Goal: Task Accomplishment & Management: Use online tool/utility

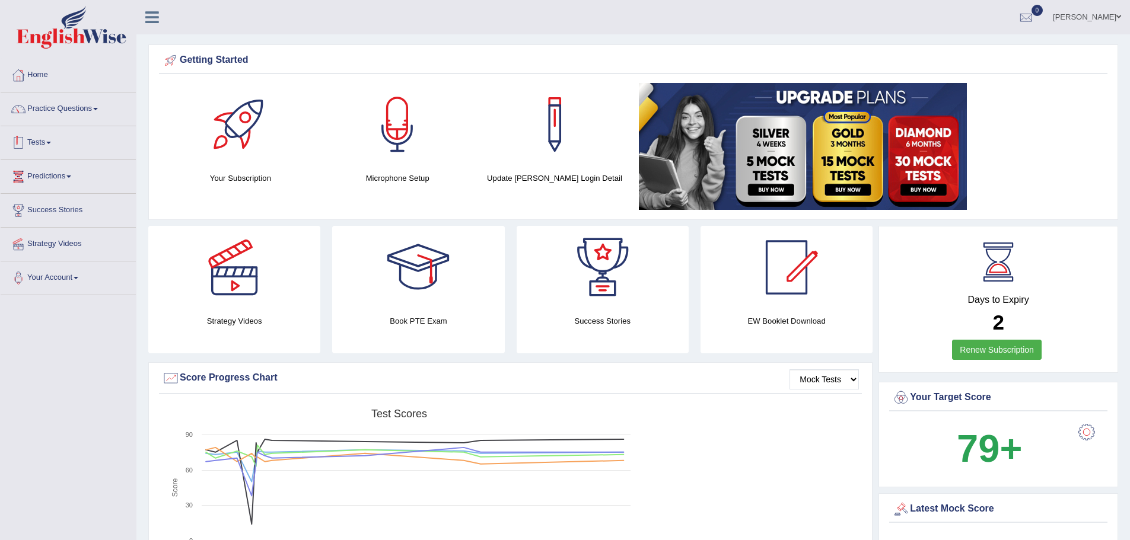
click at [40, 145] on link "Tests" at bounding box center [68, 141] width 135 height 30
click at [40, 145] on link "Tests" at bounding box center [67, 141] width 132 height 30
click at [47, 116] on link "Practice Questions" at bounding box center [68, 108] width 135 height 30
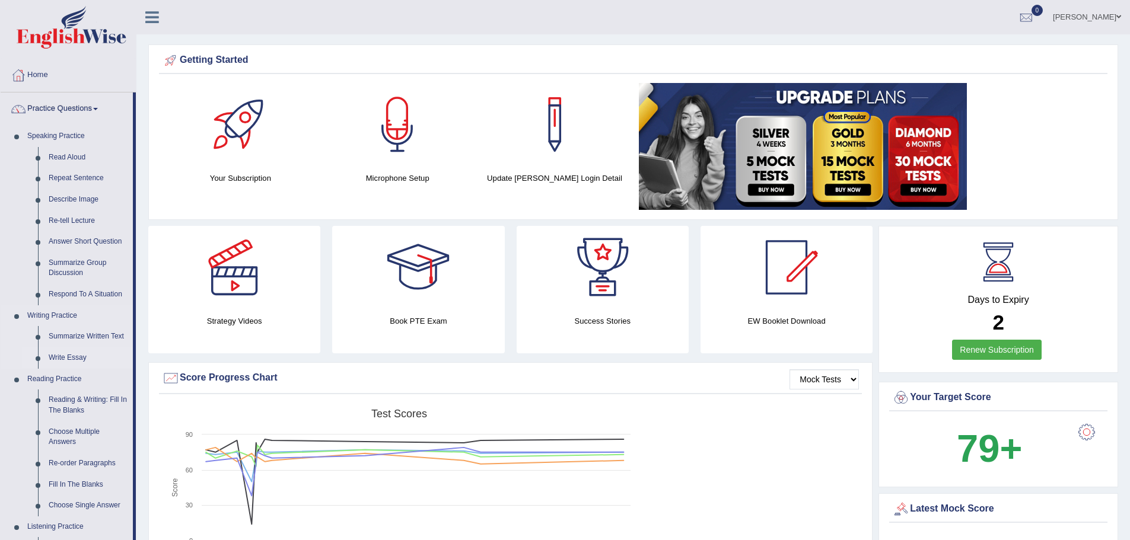
click at [68, 355] on link "Write Essay" at bounding box center [88, 357] width 90 height 21
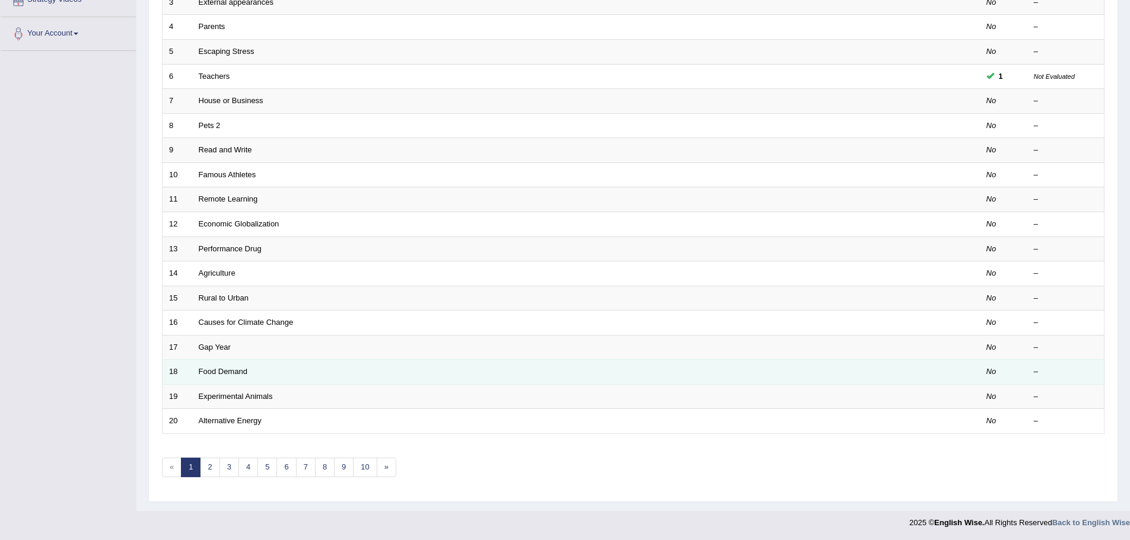
scroll to position [245, 0]
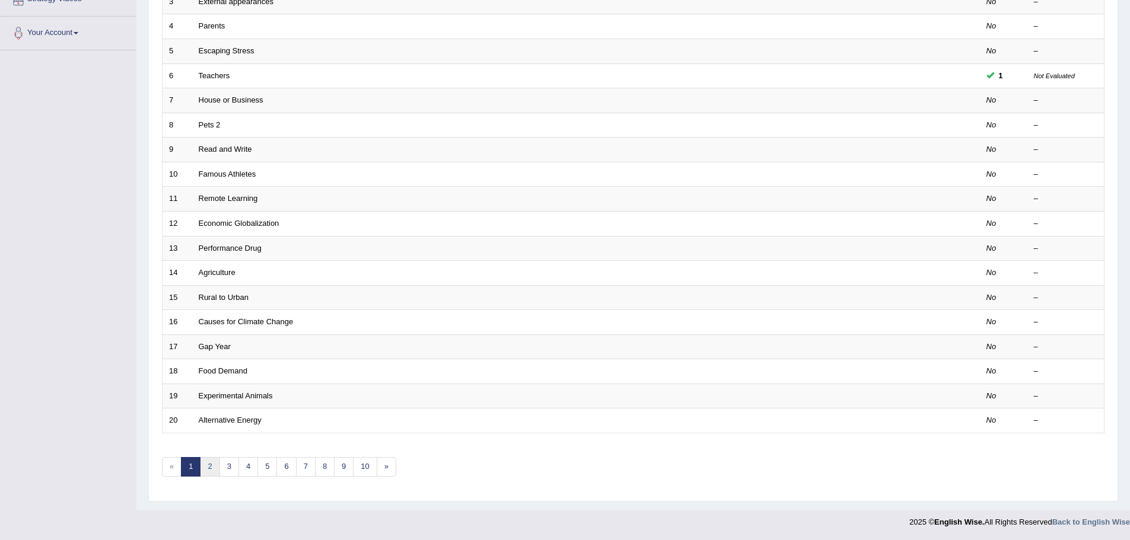
click at [205, 468] on link "2" at bounding box center [210, 467] width 20 height 20
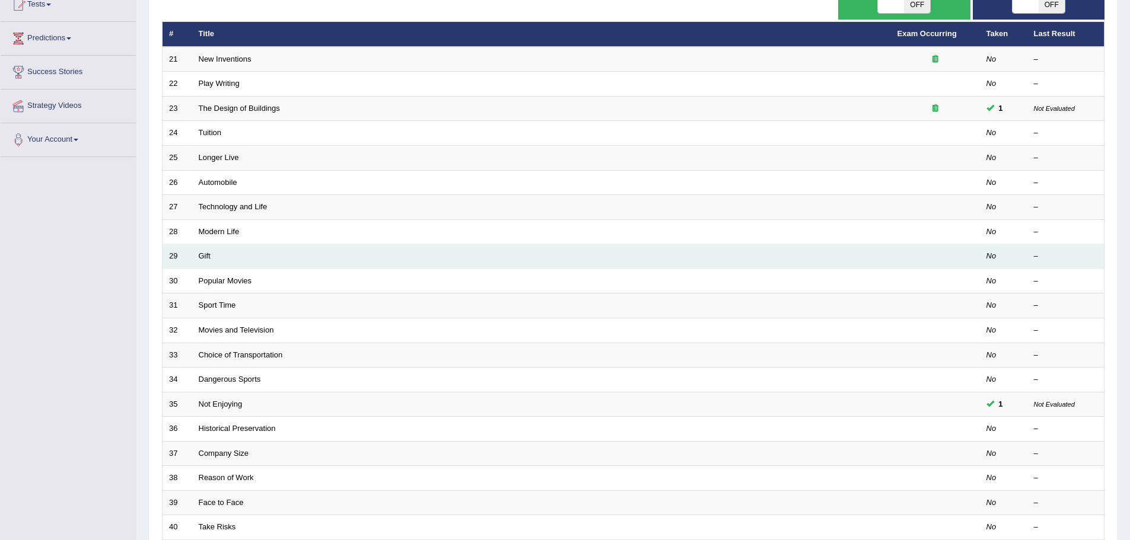
scroll to position [245, 0]
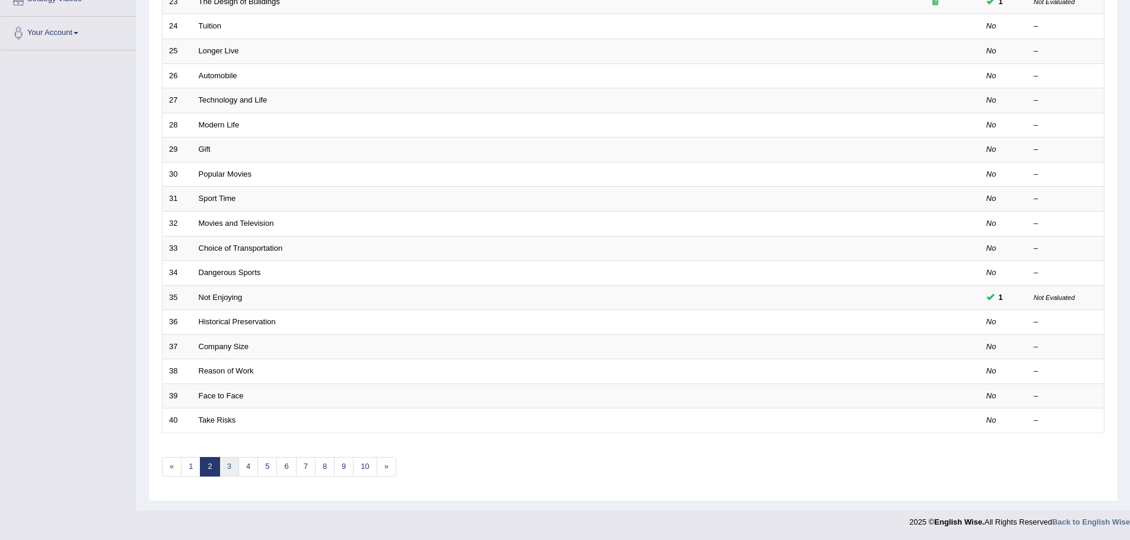
click at [225, 470] on link "3" at bounding box center [229, 467] width 20 height 20
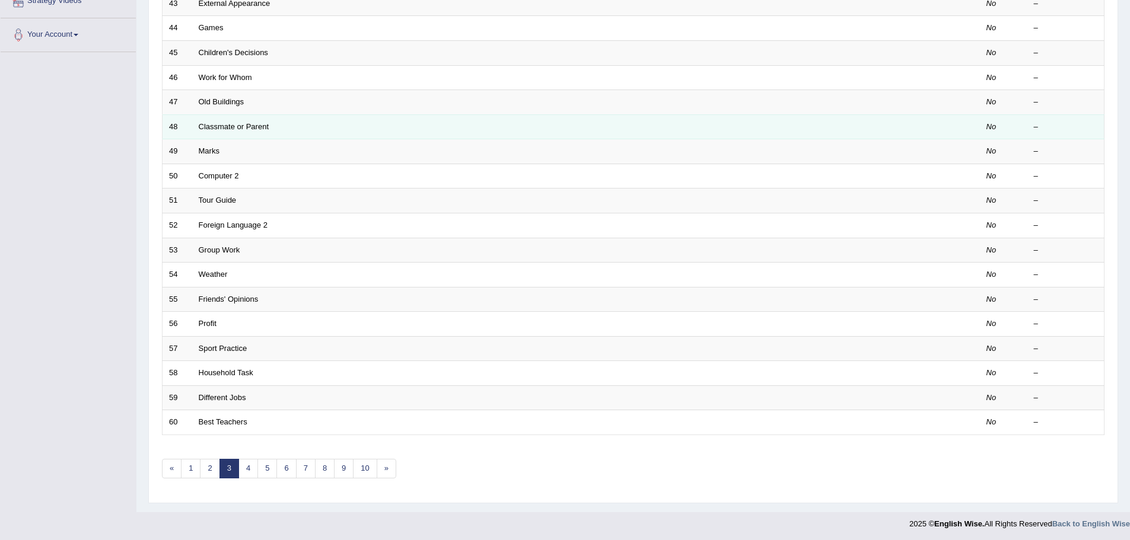
scroll to position [245, 0]
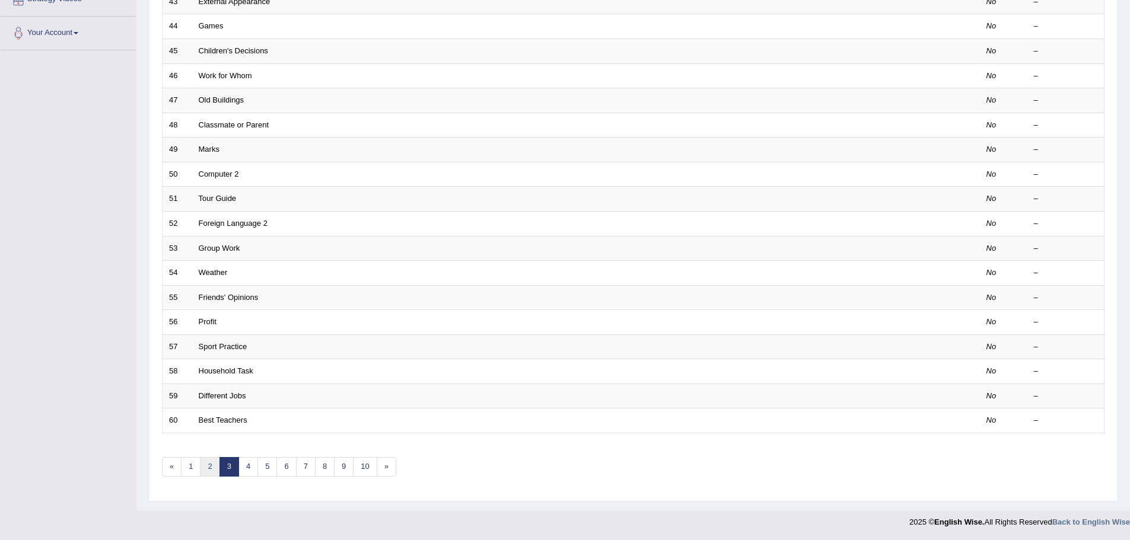
click at [216, 469] on link "2" at bounding box center [210, 467] width 20 height 20
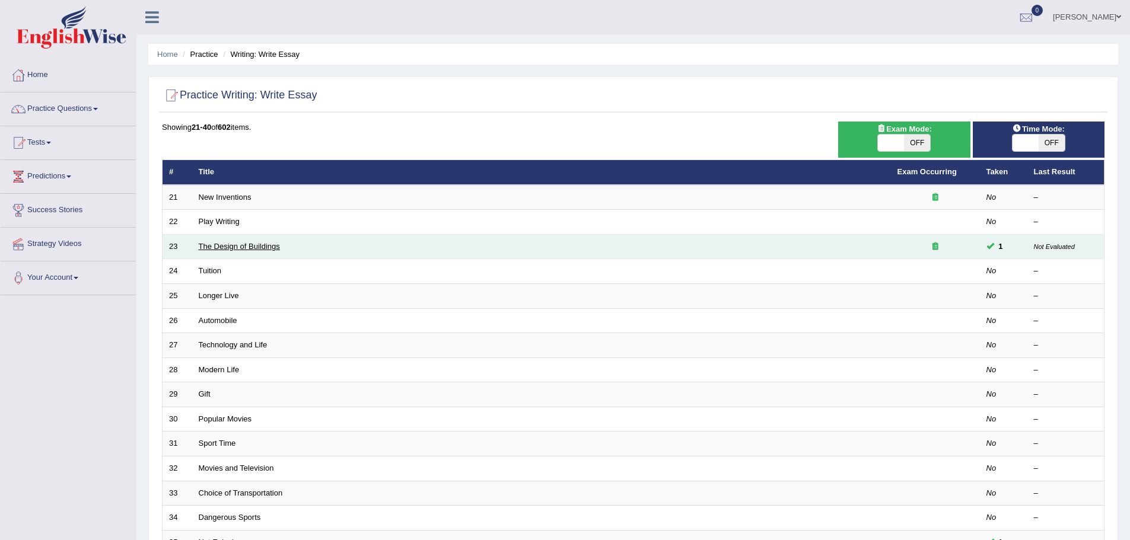
click at [221, 245] on link "The Design of Buildings" at bounding box center [239, 246] width 81 height 9
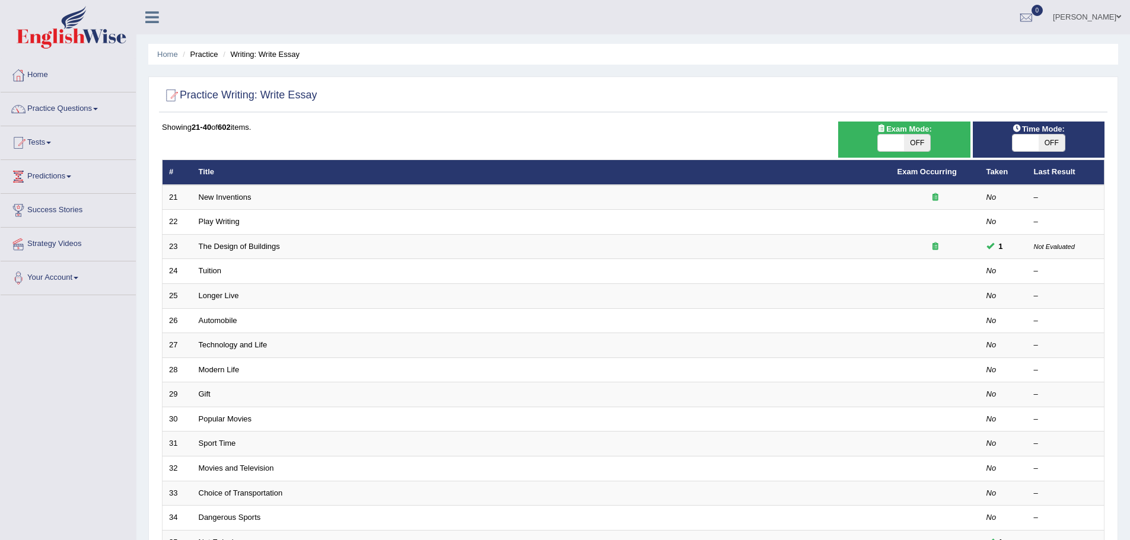
click at [53, 106] on link "Practice Questions" at bounding box center [68, 108] width 135 height 30
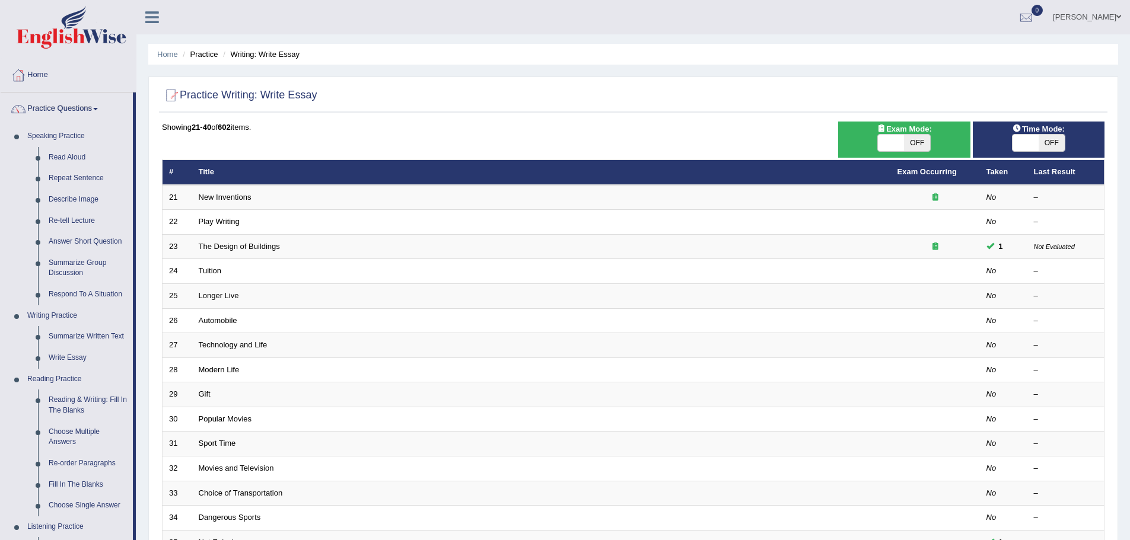
click at [53, 108] on link "Practice Questions" at bounding box center [67, 108] width 132 height 30
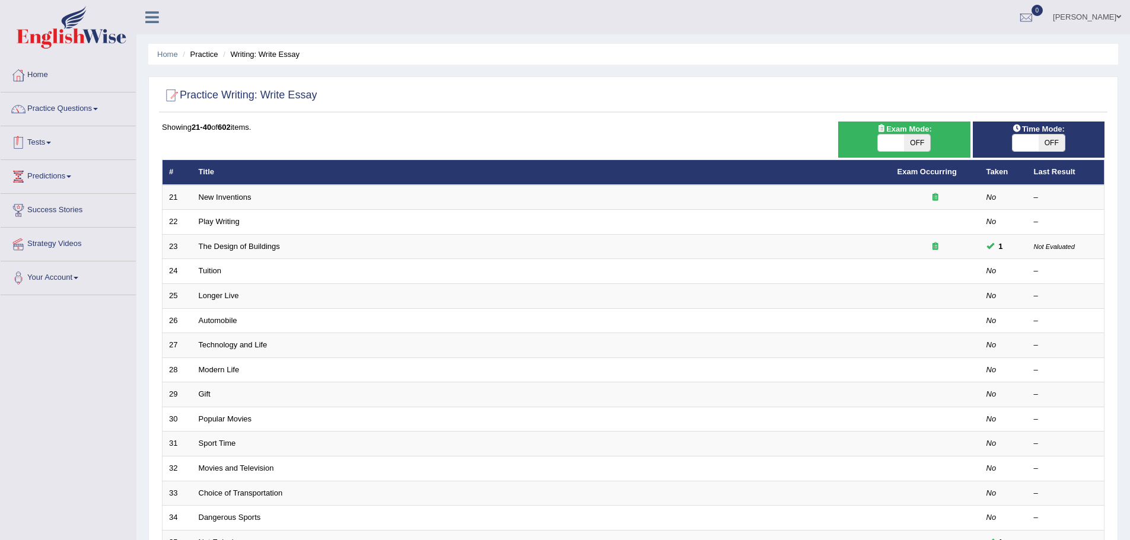
click at [42, 141] on link "Tests" at bounding box center [68, 141] width 135 height 30
click at [39, 142] on link "Tests" at bounding box center [67, 141] width 132 height 30
click at [773, 28] on ul "Gurusewak Singh Saggu Toggle navigation Username: Gurusewak Access Type: Online…" at bounding box center [783, 17] width 696 height 34
click at [49, 78] on link "Home" at bounding box center [68, 74] width 135 height 30
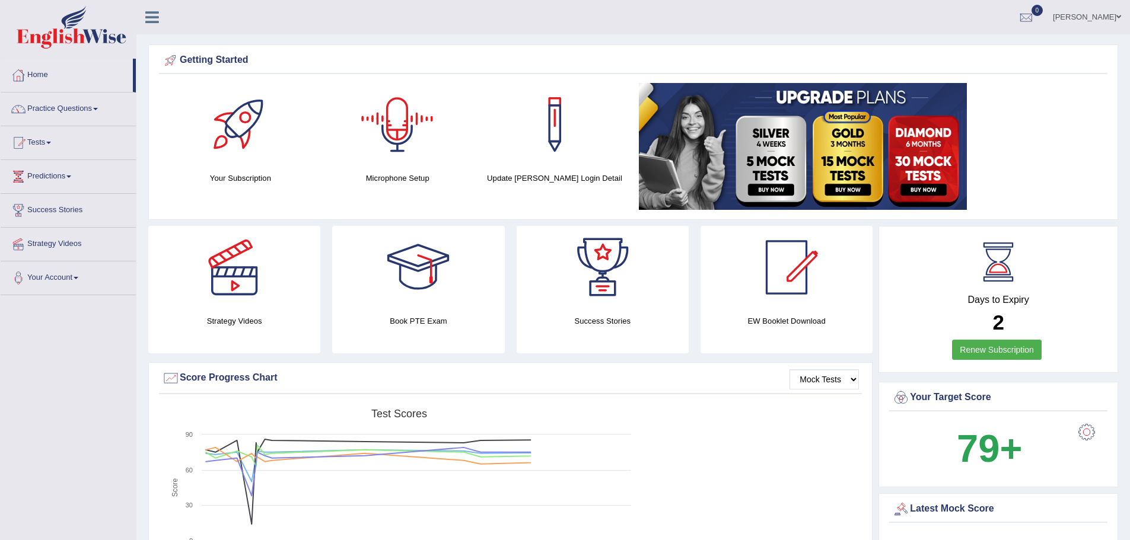
click at [387, 140] on div at bounding box center [397, 124] width 83 height 83
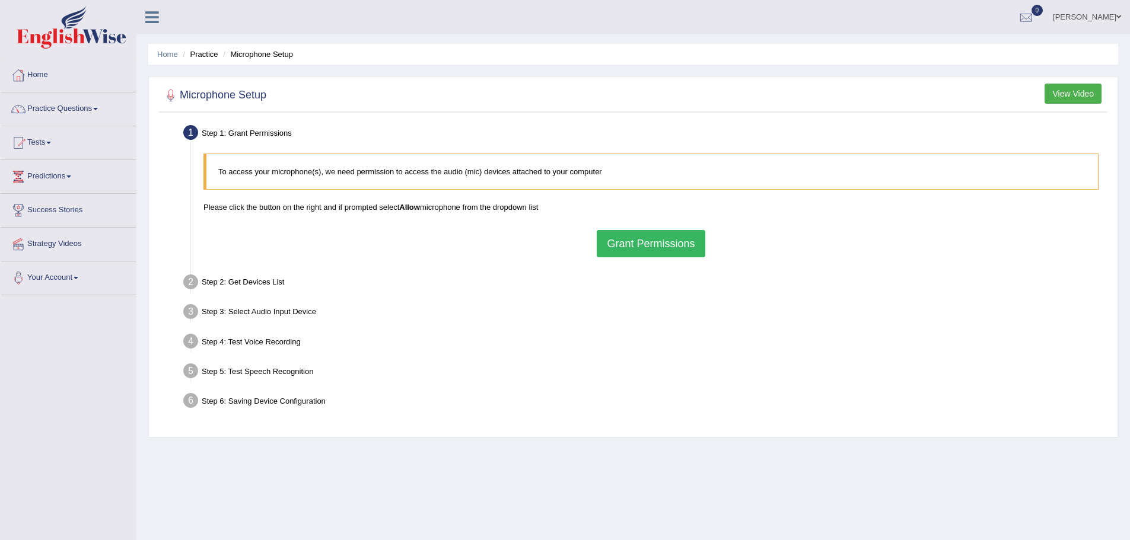
click at [658, 238] on button "Grant Permissions" at bounding box center [651, 243] width 108 height 27
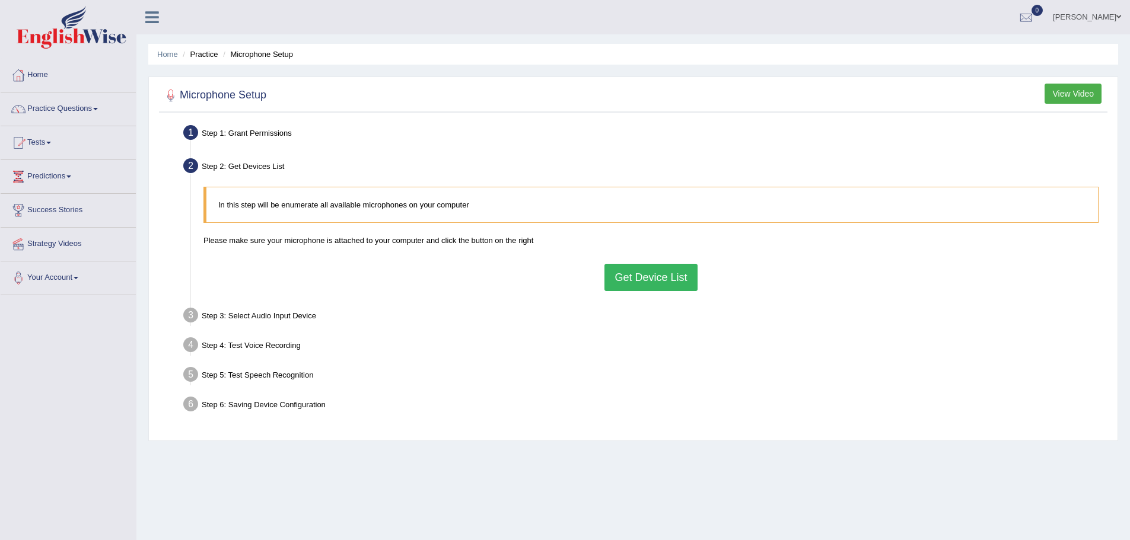
click at [636, 279] on button "Get Device List" at bounding box center [650, 277] width 93 height 27
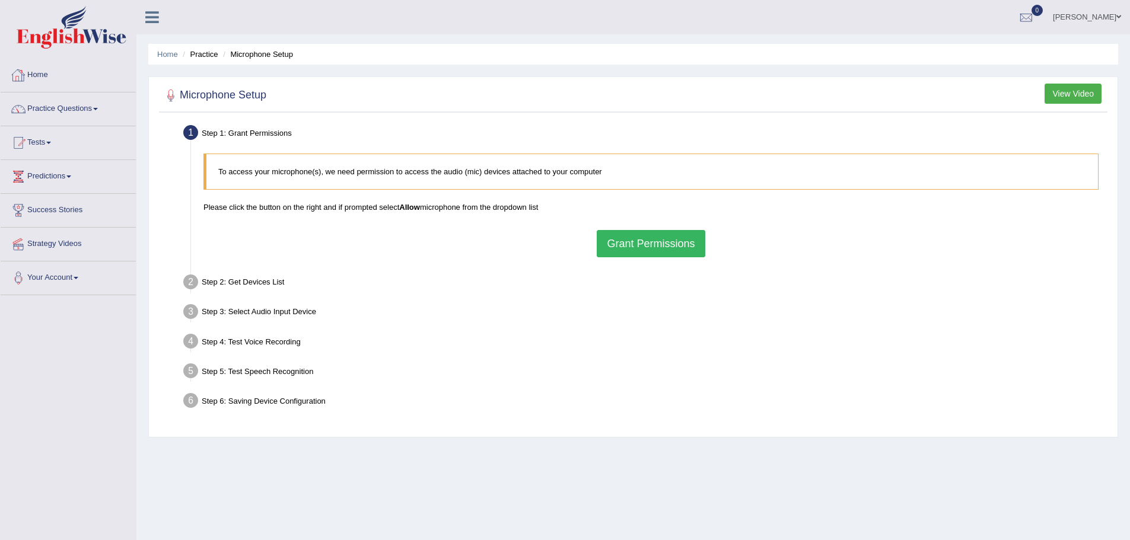
click at [662, 244] on button "Grant Permissions" at bounding box center [651, 243] width 108 height 27
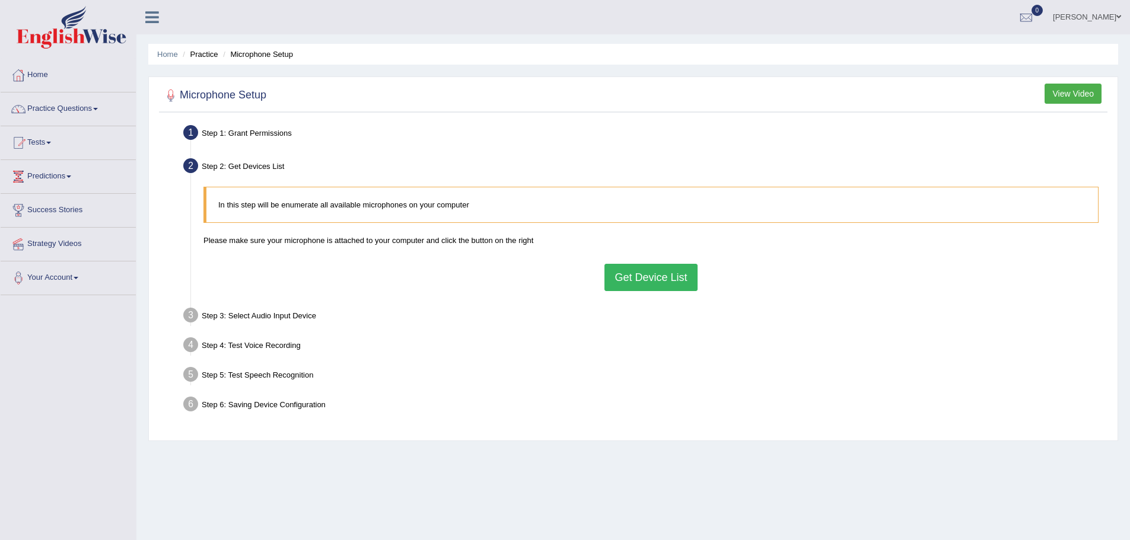
click at [614, 277] on button "Get Device List" at bounding box center [650, 277] width 93 height 27
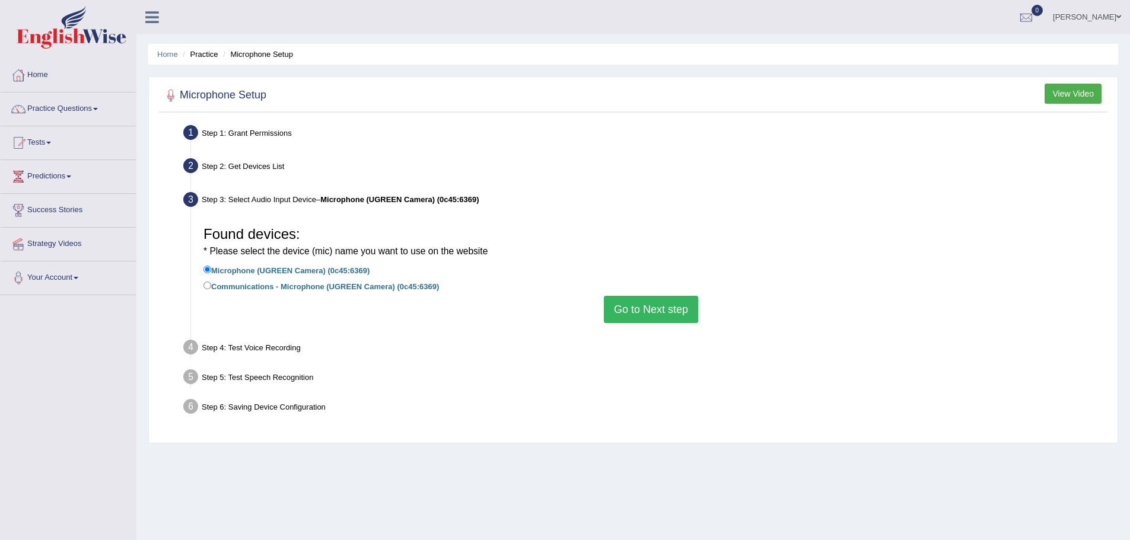
click at [648, 317] on button "Go to Next step" at bounding box center [651, 309] width 94 height 27
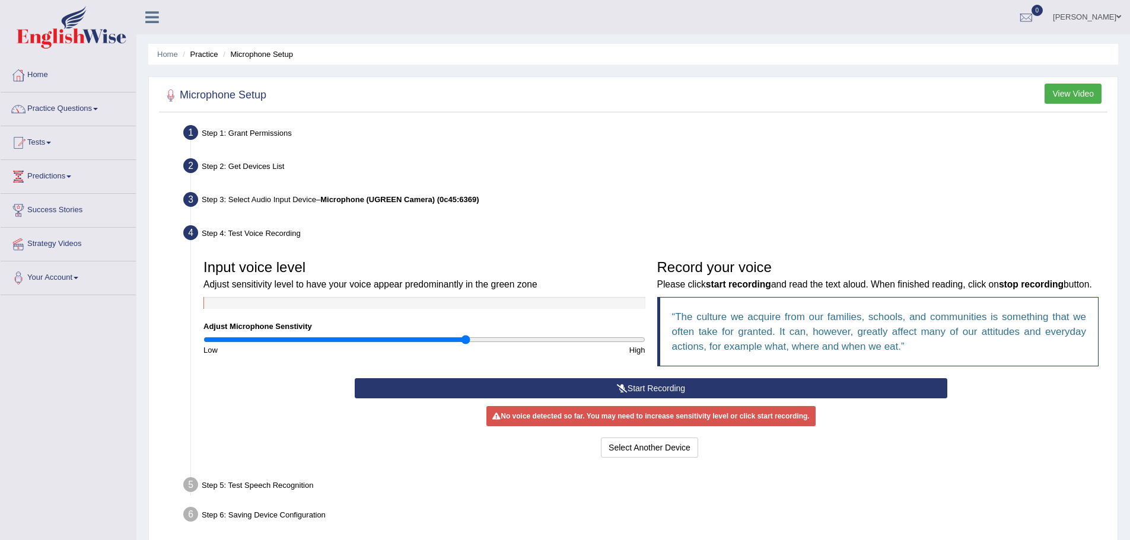
click at [466, 335] on input "range" at bounding box center [424, 339] width 442 height 9
click at [537, 333] on div "Input voice level Adjust sensitivity level to have your voice appear predominan…" at bounding box center [424, 305] width 454 height 102
click at [531, 337] on input "range" at bounding box center [424, 339] width 442 height 9
click at [633, 393] on button "Start Recording" at bounding box center [651, 388] width 592 height 20
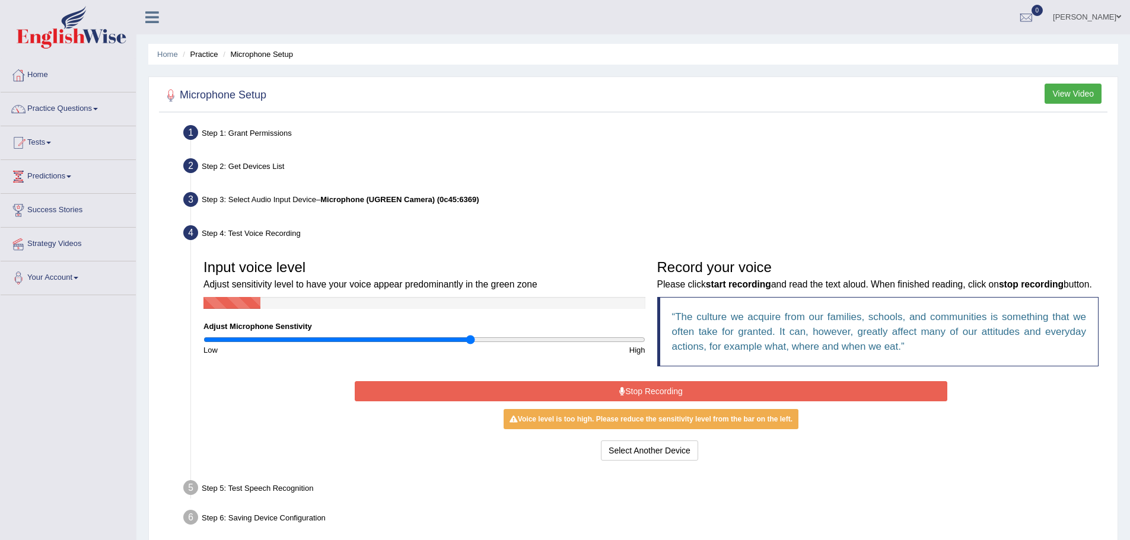
type input "1.22"
click at [470, 338] on input "range" at bounding box center [424, 339] width 442 height 9
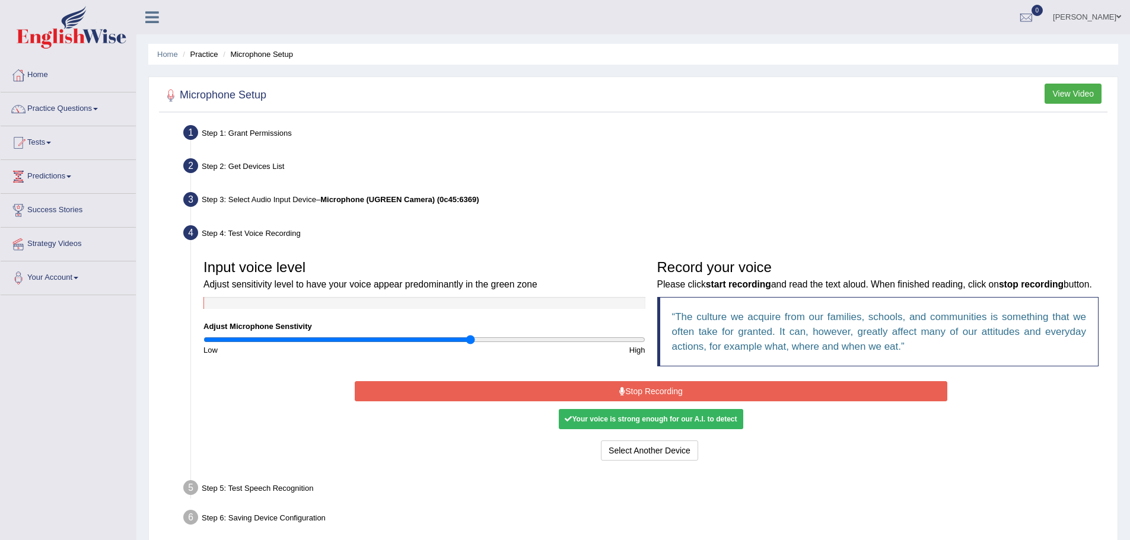
click at [590, 401] on button "Stop Recording" at bounding box center [651, 391] width 592 height 20
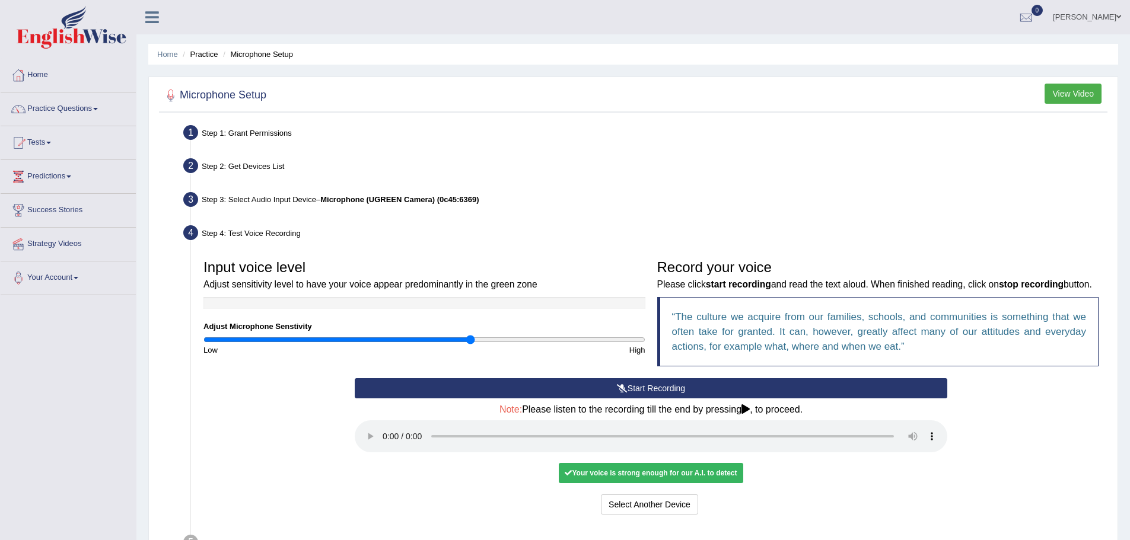
scroll to position [123, 0]
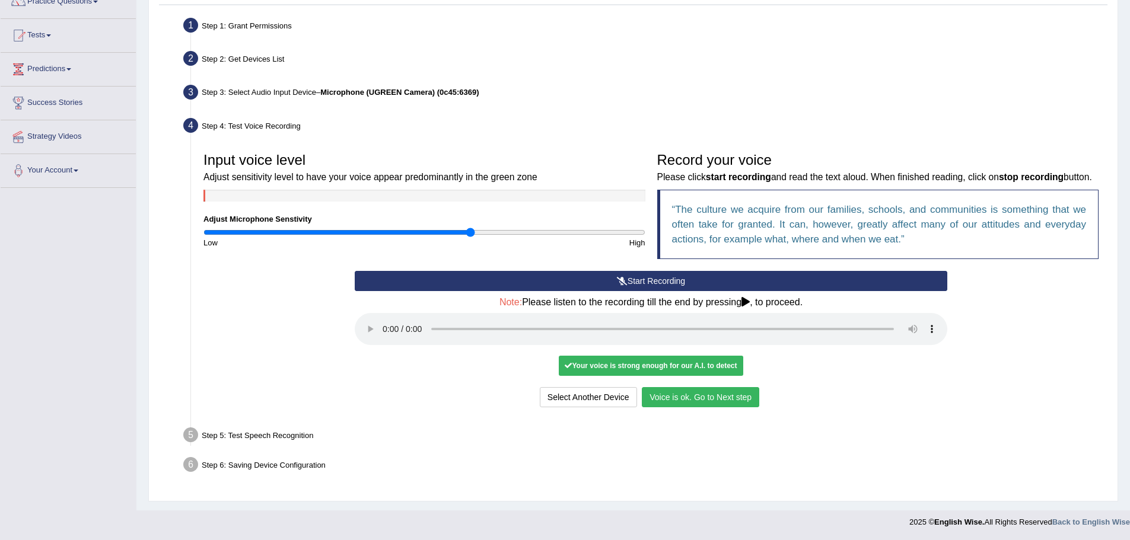
click at [710, 399] on button "Voice is ok. Go to Next step" at bounding box center [700, 397] width 117 height 20
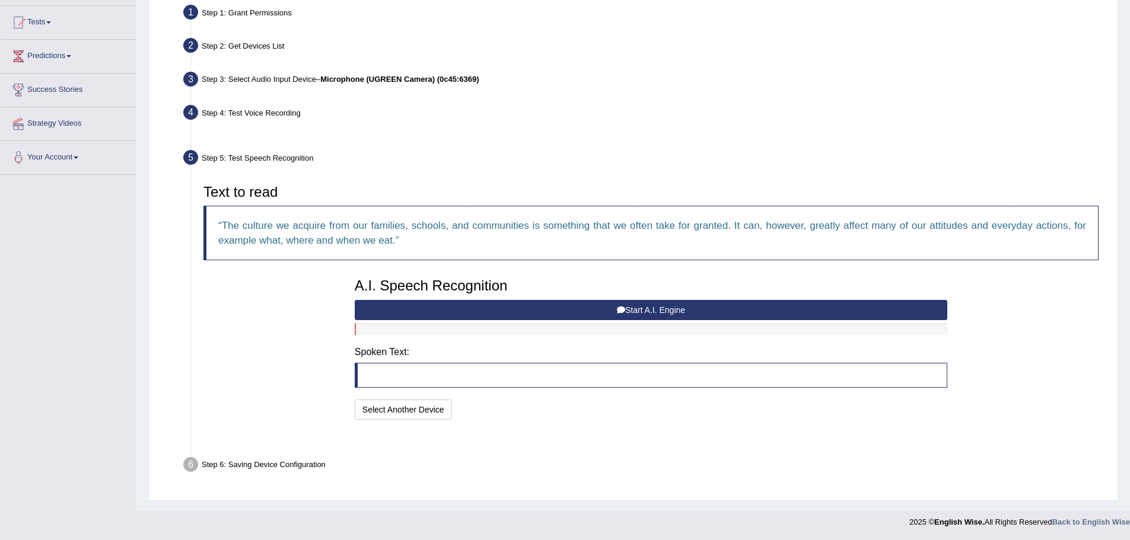
scroll to position [91, 0]
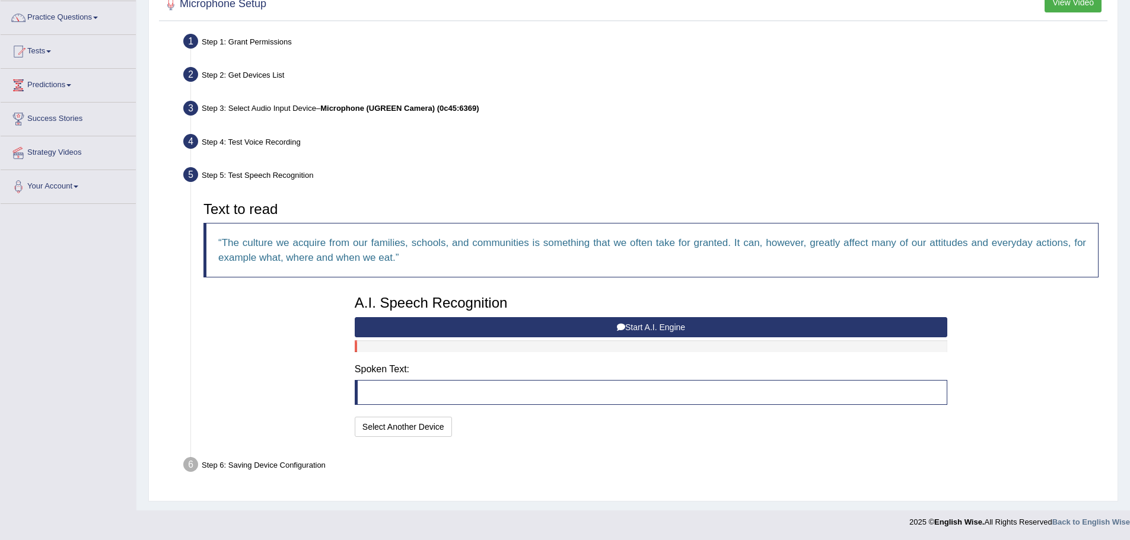
click at [441, 318] on button "Start A.I. Engine" at bounding box center [651, 327] width 592 height 20
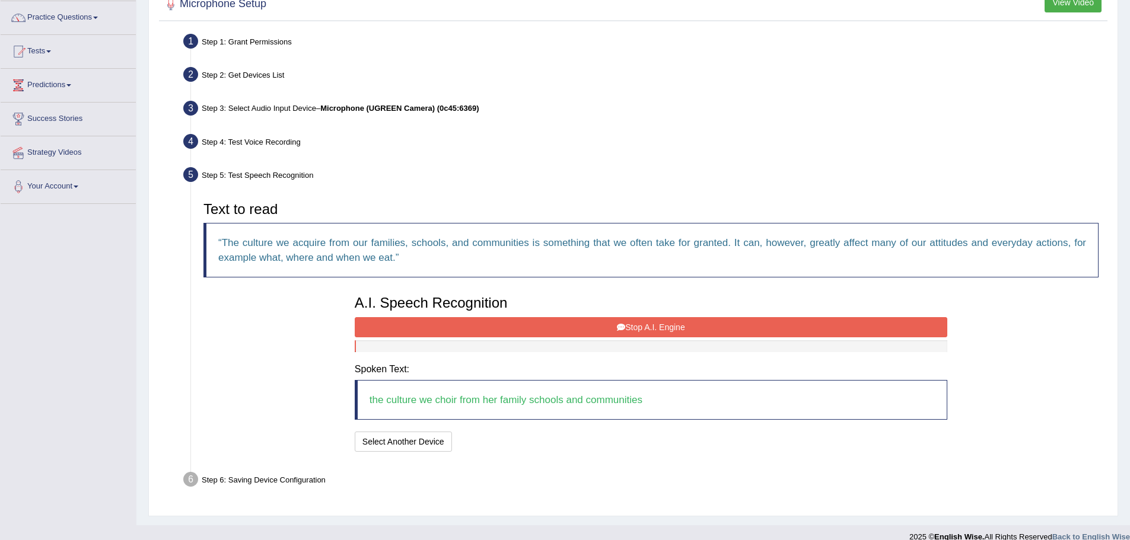
click at [419, 323] on button "Stop A.I. Engine" at bounding box center [651, 327] width 592 height 20
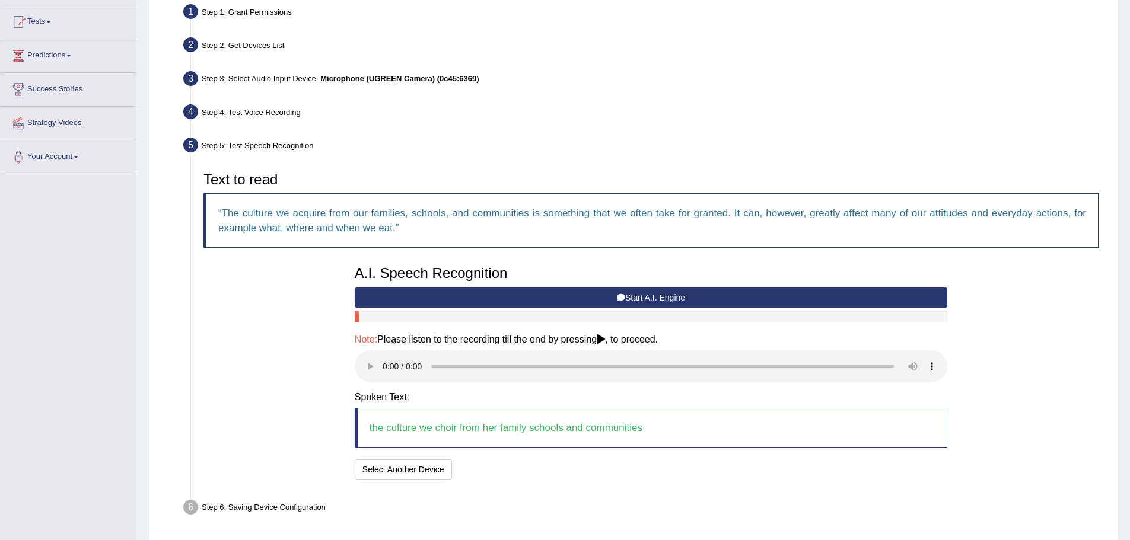
scroll to position [164, 0]
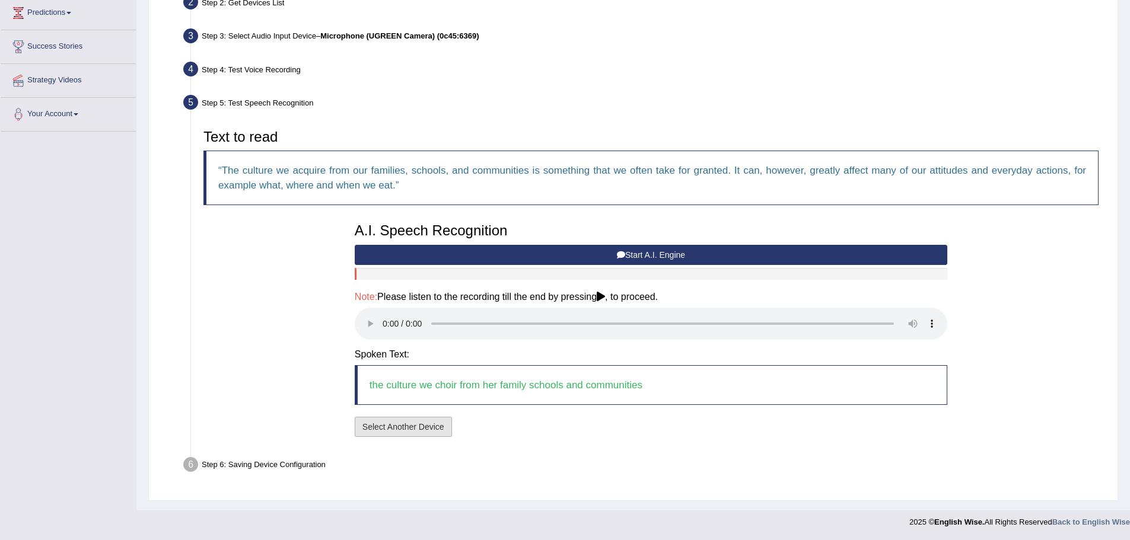
click at [397, 423] on button "Select Another Device" at bounding box center [403, 427] width 97 height 20
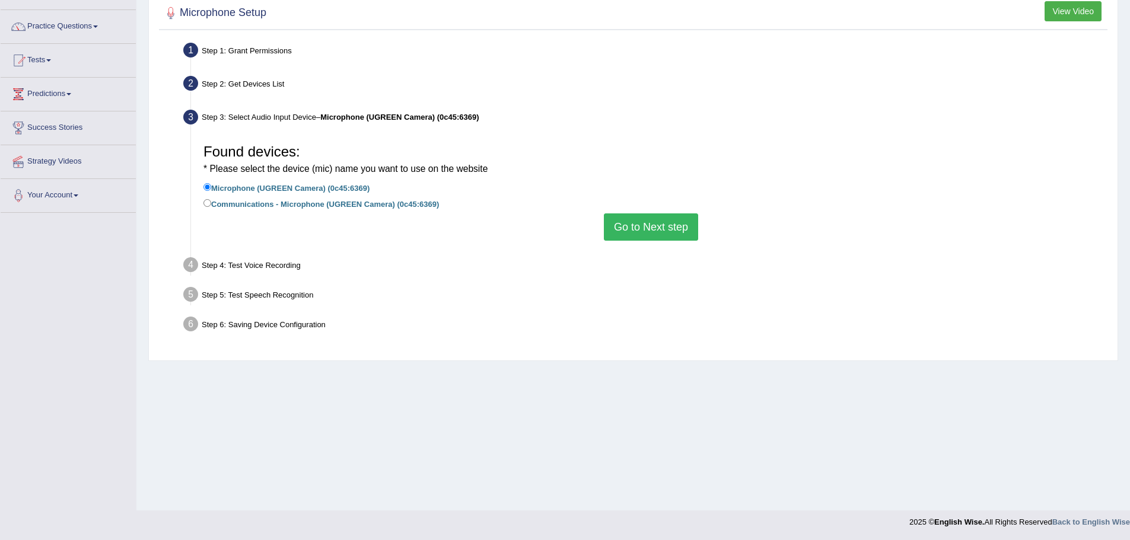
click at [645, 221] on button "Go to Next step" at bounding box center [651, 226] width 94 height 27
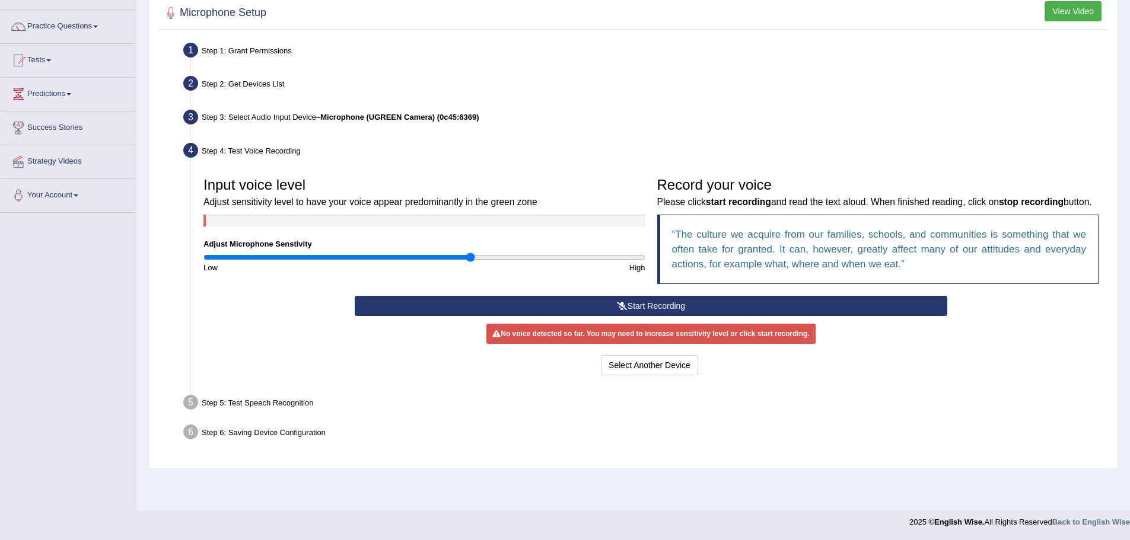
click at [509, 316] on button "Start Recording" at bounding box center [651, 306] width 592 height 20
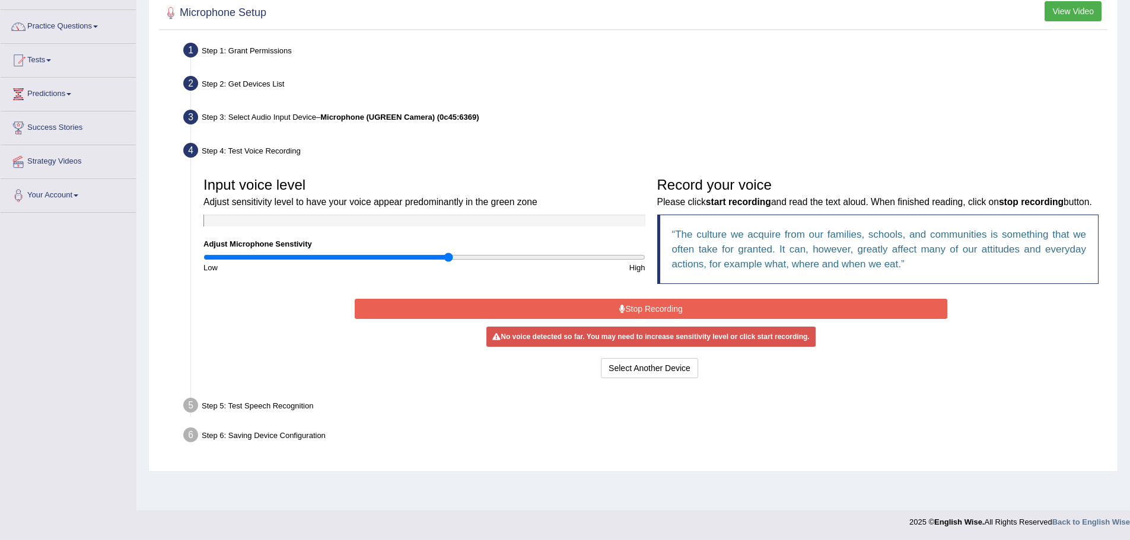
type input "1.12"
click at [448, 259] on input "range" at bounding box center [424, 257] width 442 height 9
click at [526, 319] on button "Stop Recording" at bounding box center [651, 309] width 592 height 20
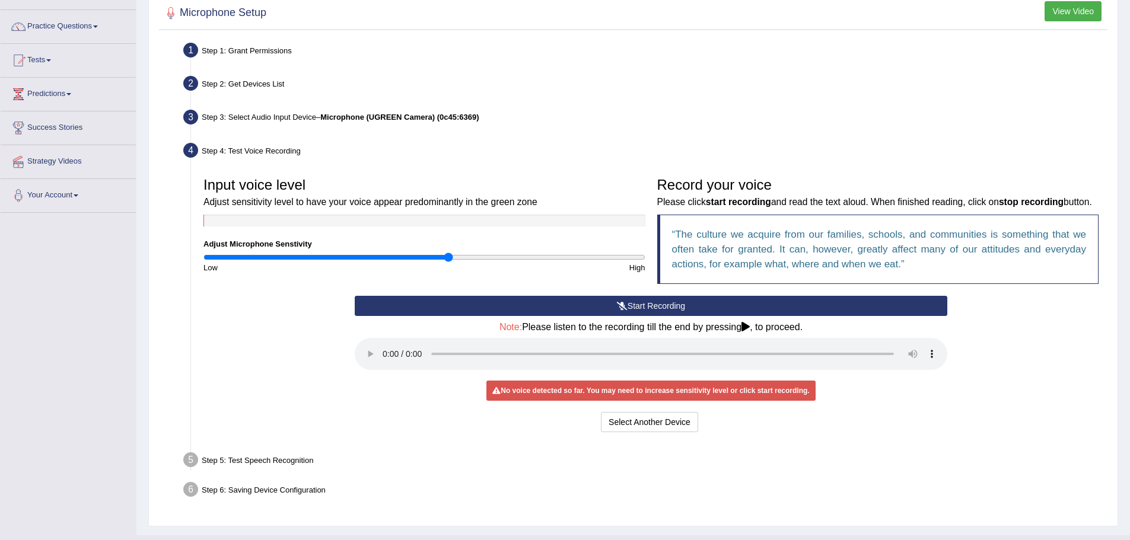
click at [538, 316] on button "Start Recording" at bounding box center [651, 306] width 592 height 20
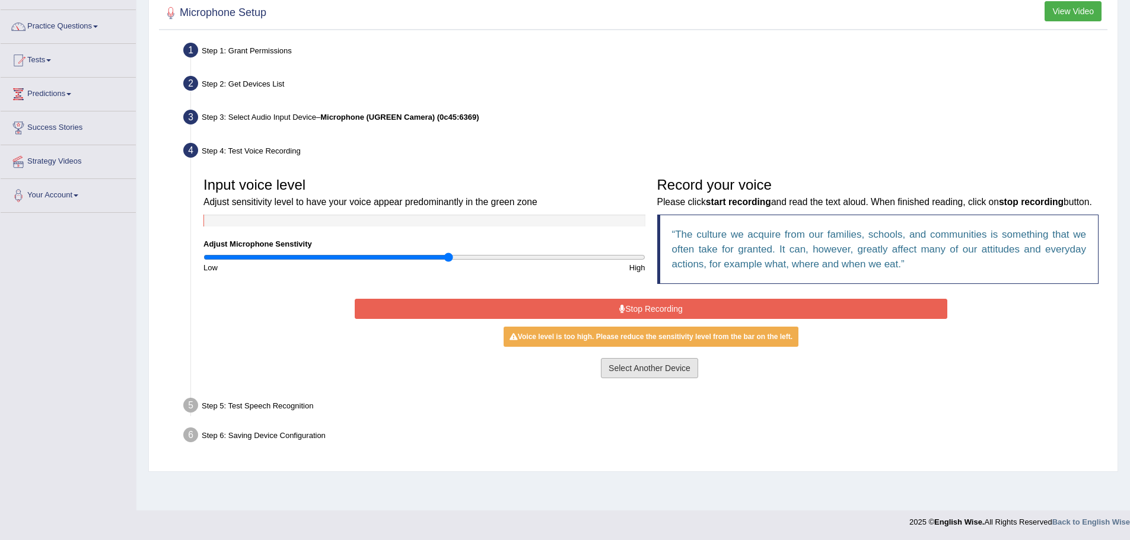
click at [632, 378] on button "Select Another Device" at bounding box center [649, 368] width 97 height 20
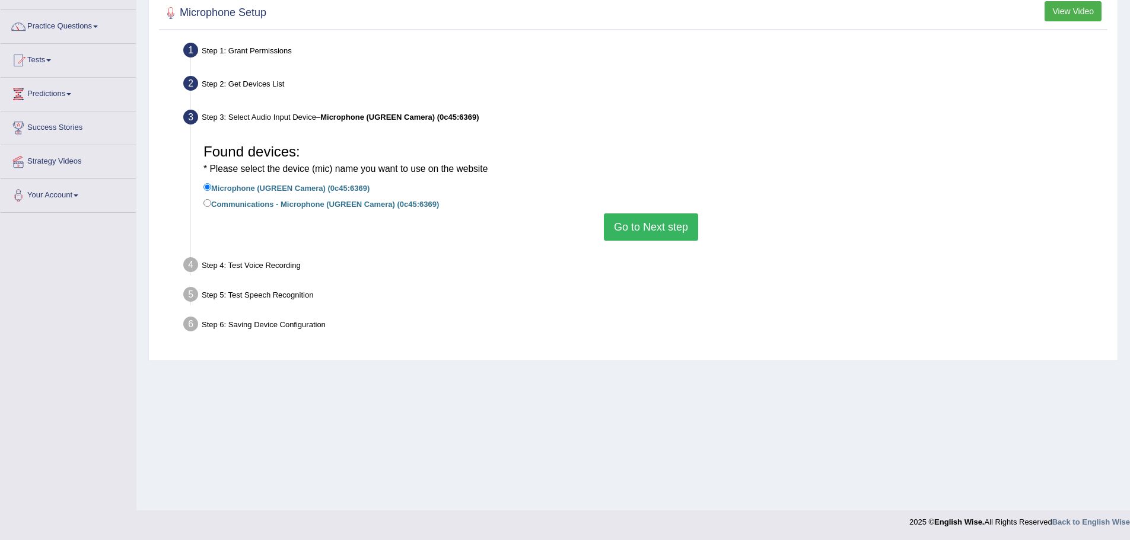
click at [340, 203] on label "Communications - Microphone (UGREEN Camera) (0c45:6369)" at bounding box center [320, 203] width 235 height 13
click at [211, 203] on input "Communications - Microphone (UGREEN Camera) (0c45:6369)" at bounding box center [207, 203] width 8 height 8
radio input "true"
click at [661, 229] on button "Go to Next step" at bounding box center [651, 226] width 94 height 27
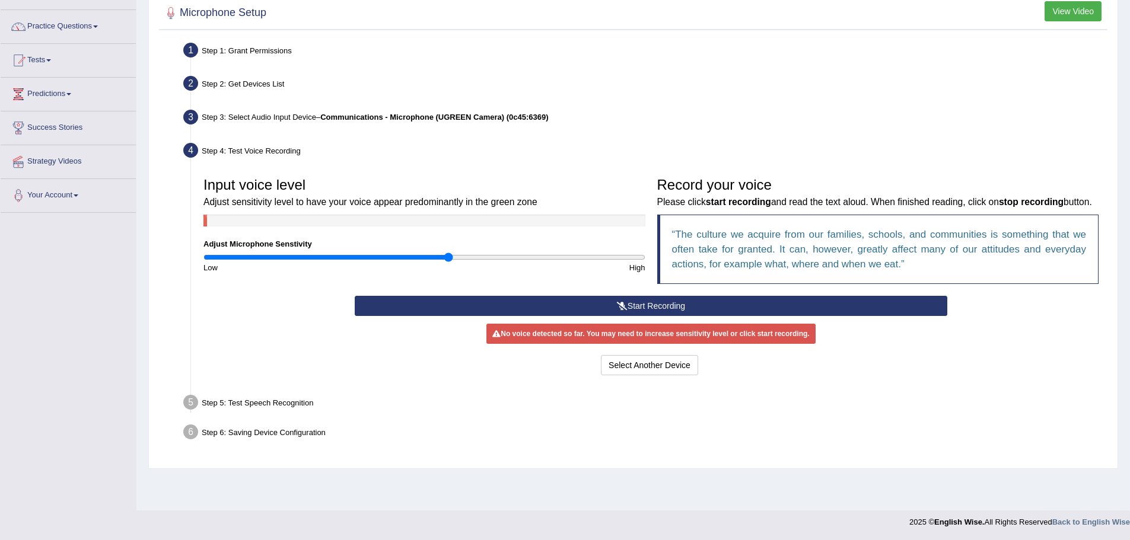
click at [588, 316] on button "Start Recording" at bounding box center [651, 306] width 592 height 20
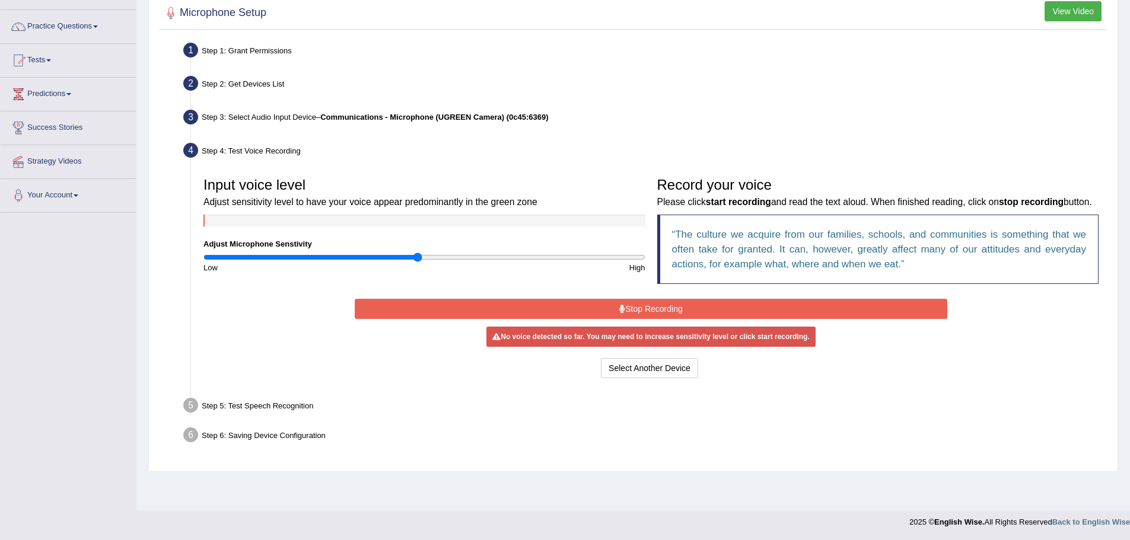
type input "0.98"
click at [416, 256] on input "range" at bounding box center [424, 257] width 442 height 9
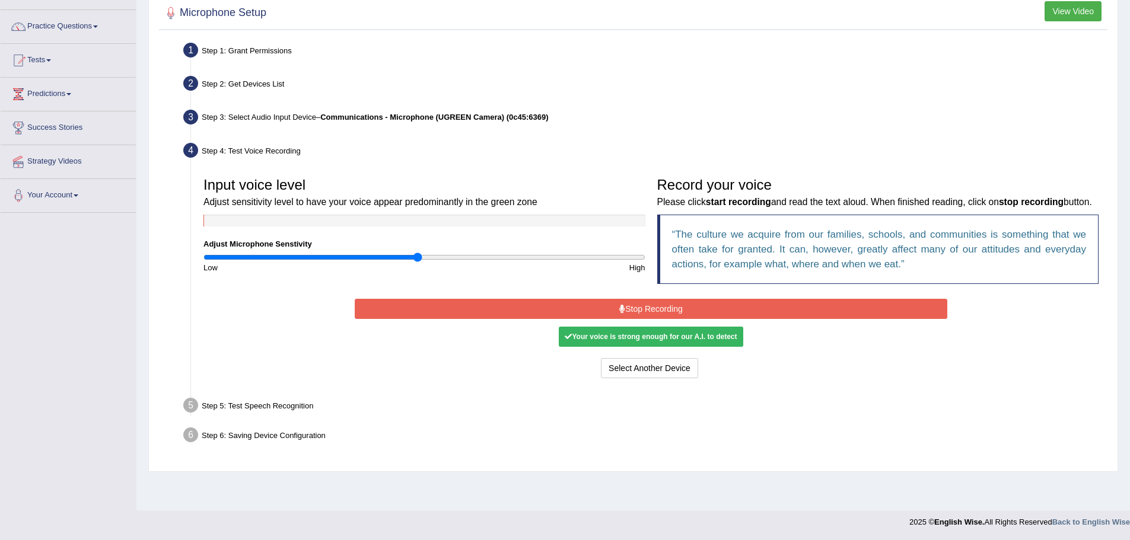
click at [542, 314] on button "Stop Recording" at bounding box center [651, 309] width 592 height 20
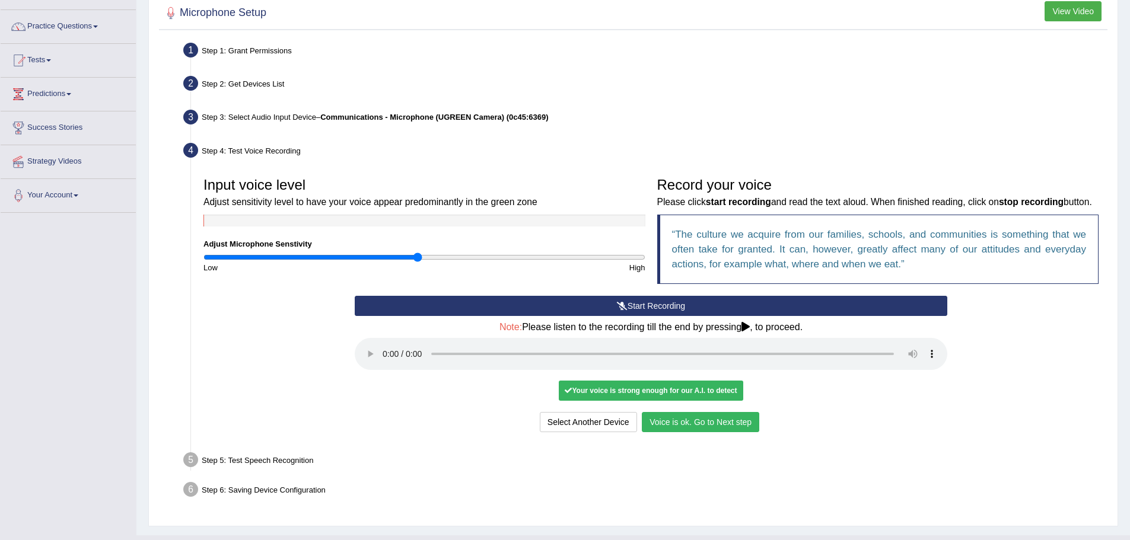
click at [674, 432] on button "Voice is ok. Go to Next step" at bounding box center [700, 422] width 117 height 20
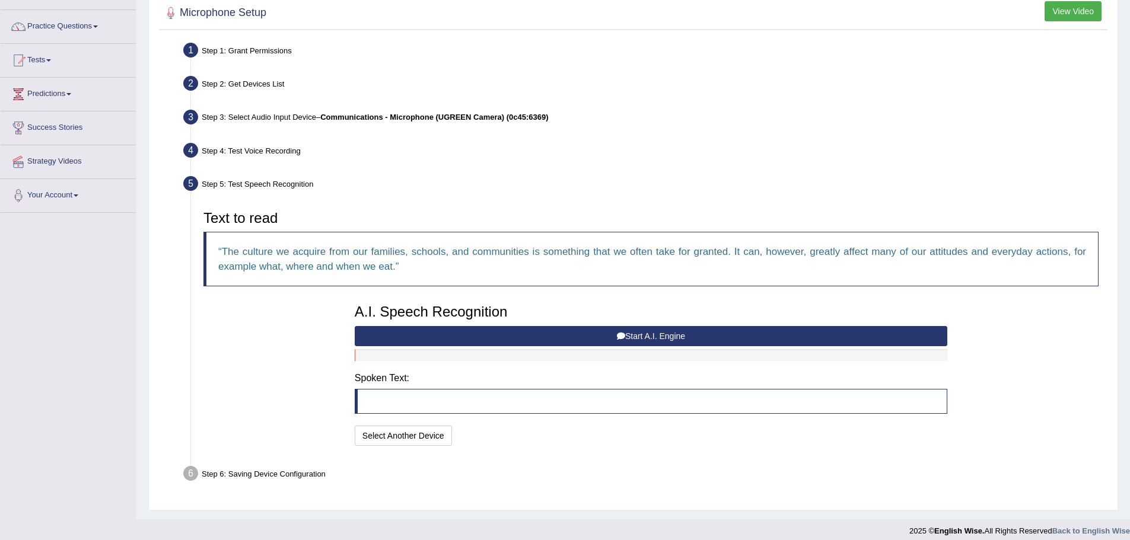
click at [519, 330] on button "Start A.I. Engine" at bounding box center [651, 336] width 592 height 20
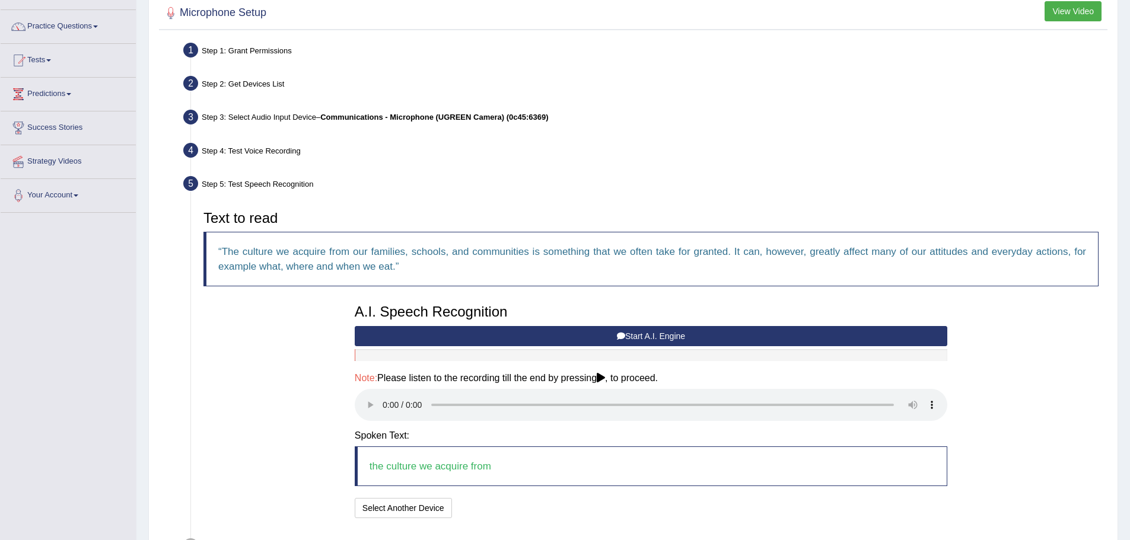
click at [565, 336] on button "Start A.I. Engine" at bounding box center [651, 336] width 592 height 20
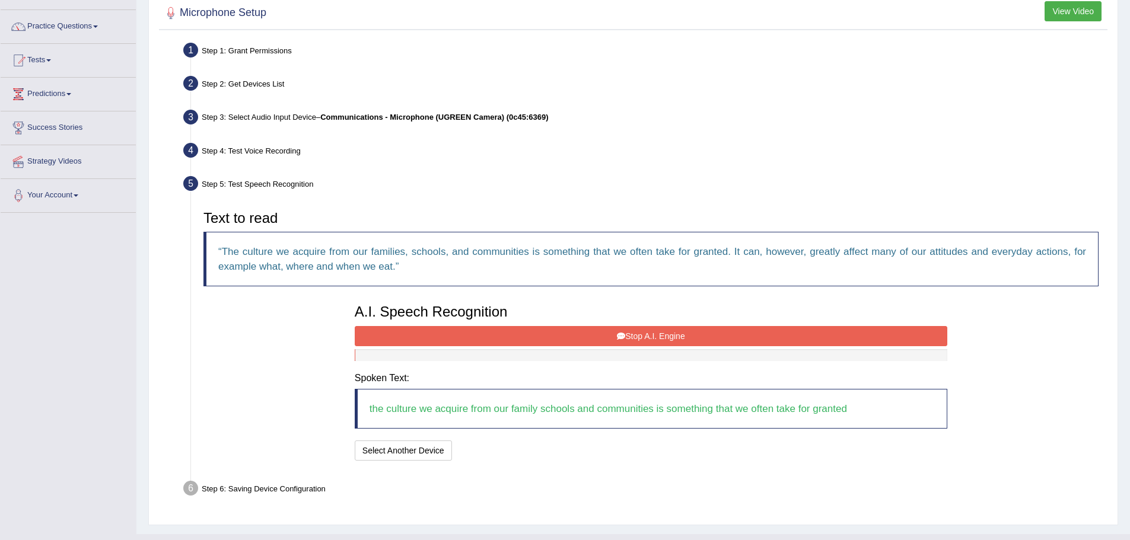
click at [569, 337] on button "Stop A.I. Engine" at bounding box center [651, 336] width 592 height 20
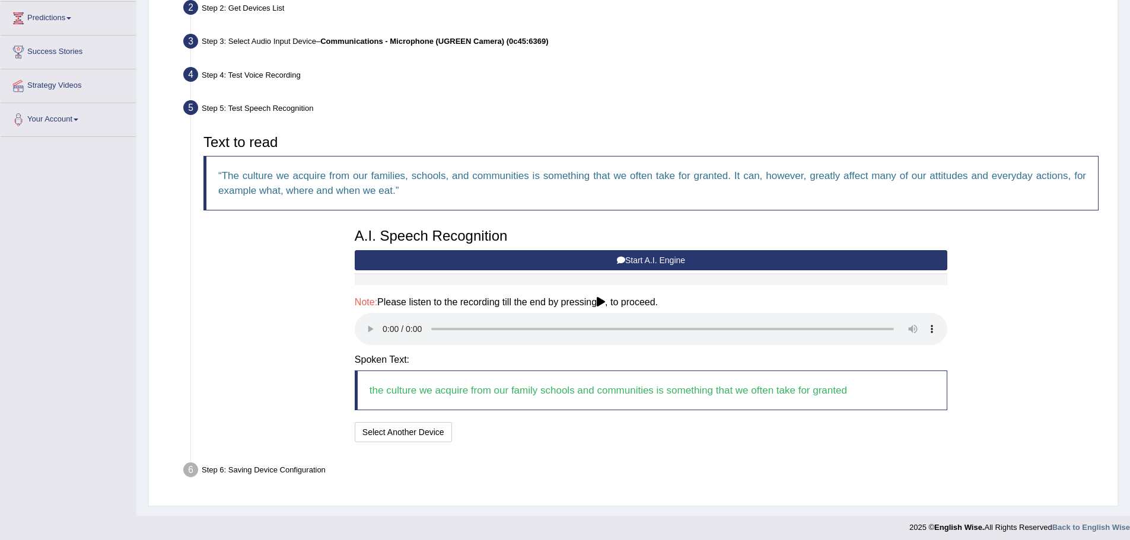
scroll to position [164, 0]
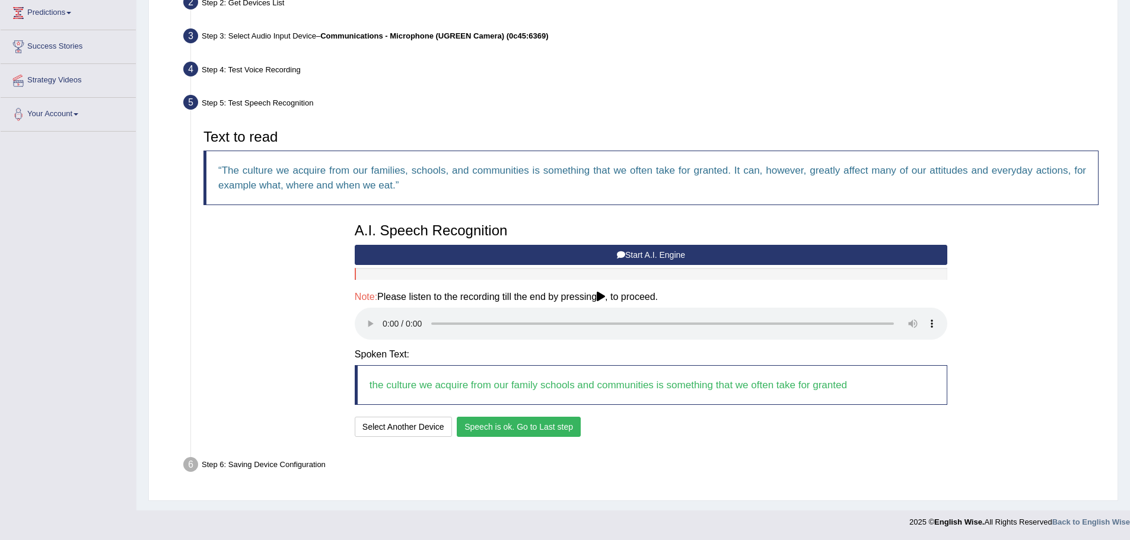
click at [506, 432] on button "Speech is ok. Go to Last step" at bounding box center [519, 427] width 124 height 20
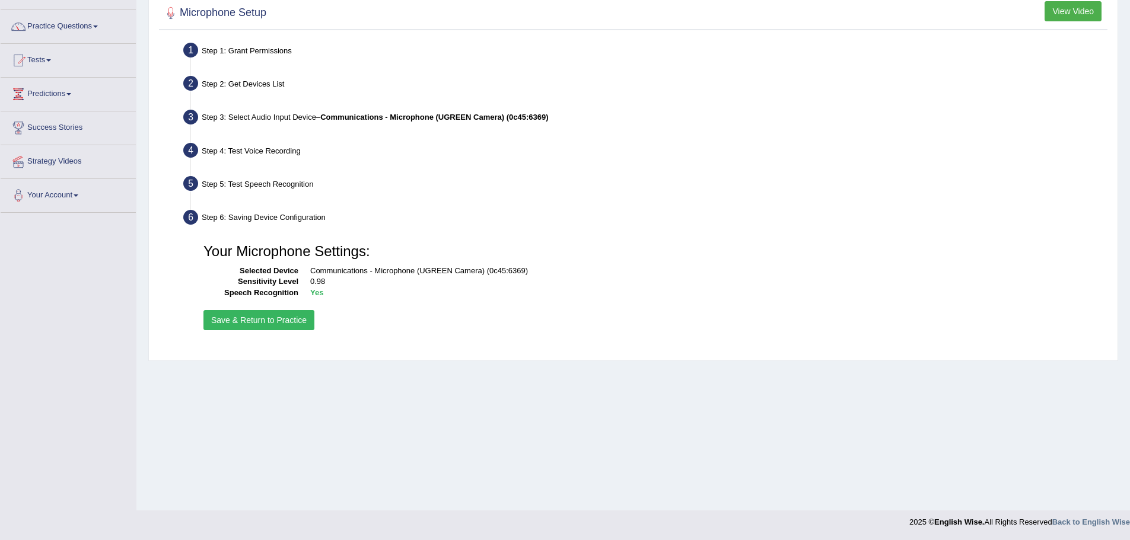
click at [269, 312] on button "Save & Return to Practice" at bounding box center [258, 320] width 111 height 20
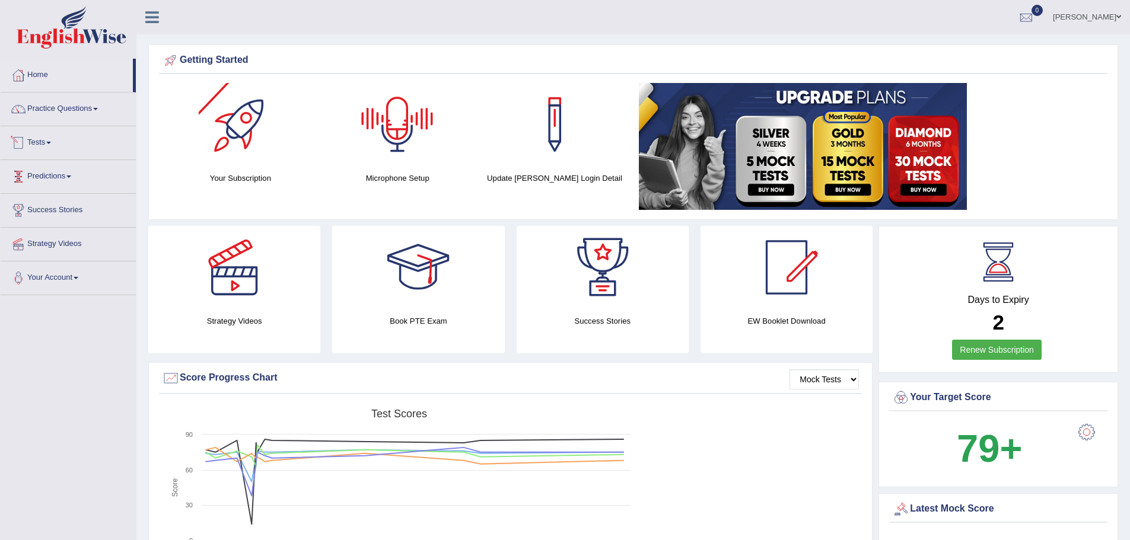
click at [49, 142] on link "Tests" at bounding box center [68, 141] width 135 height 30
click at [55, 190] on link "Take Mock Test" at bounding box center [77, 191] width 111 height 21
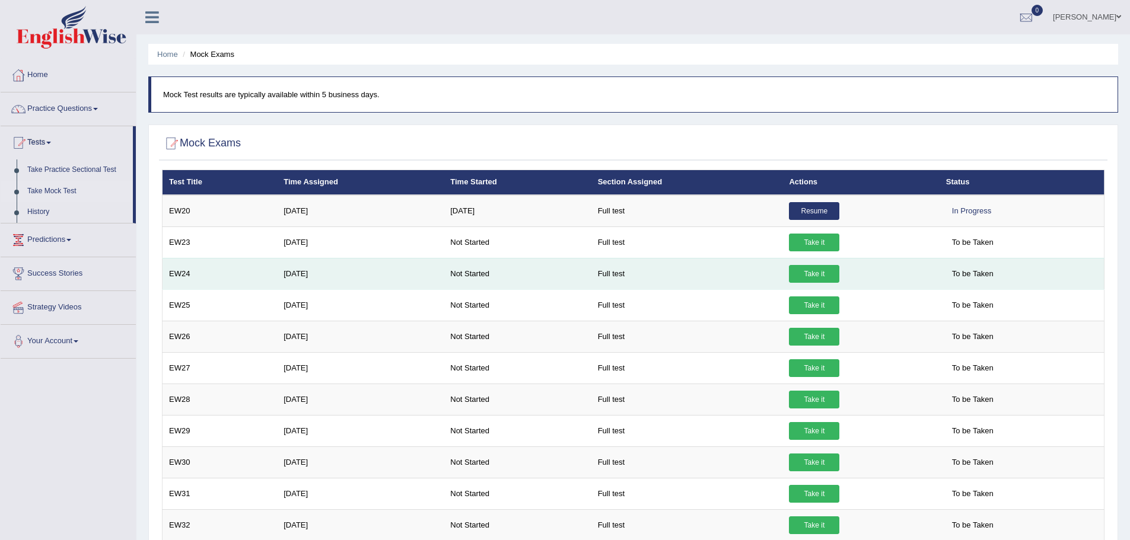
click at [810, 279] on link "Take it" at bounding box center [814, 274] width 50 height 18
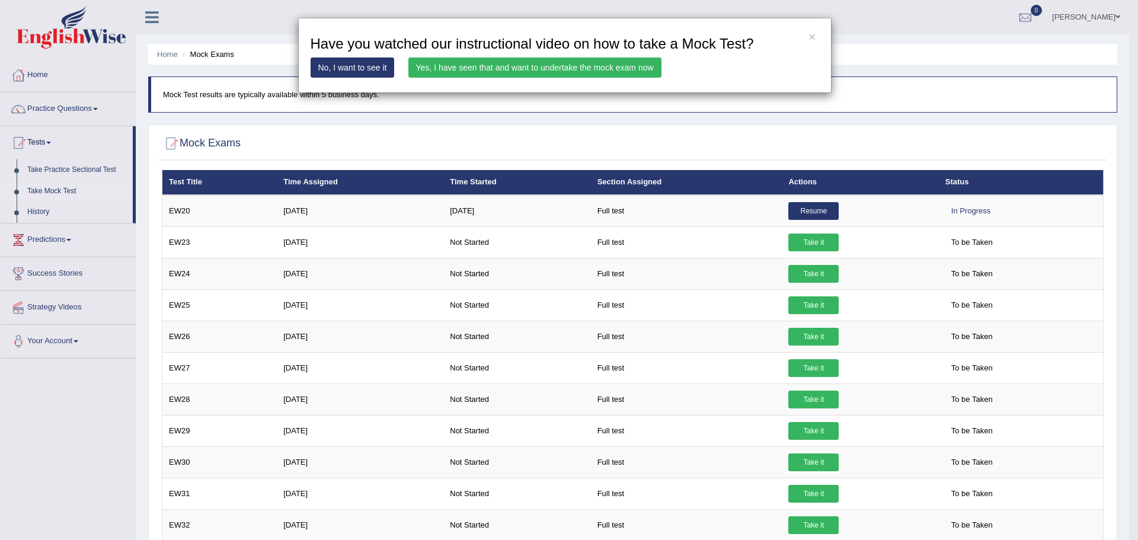
click at [560, 66] on link "Yes, I have seen that and want to undertake the mock exam now" at bounding box center [535, 68] width 253 height 20
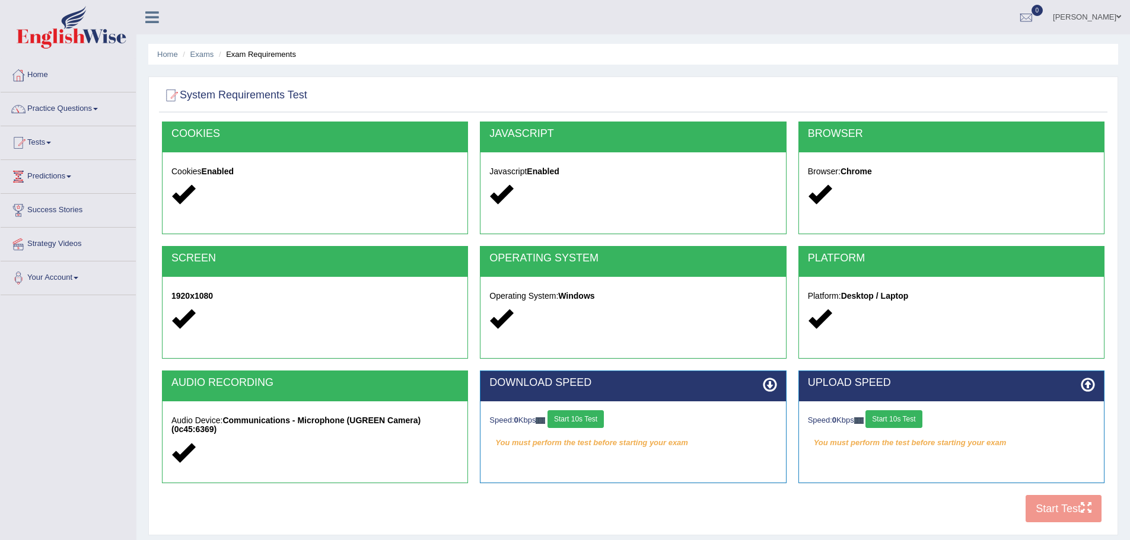
click at [567, 422] on button "Start 10s Test" at bounding box center [575, 419] width 56 height 18
click at [906, 418] on button "Start 10s Test" at bounding box center [893, 419] width 56 height 18
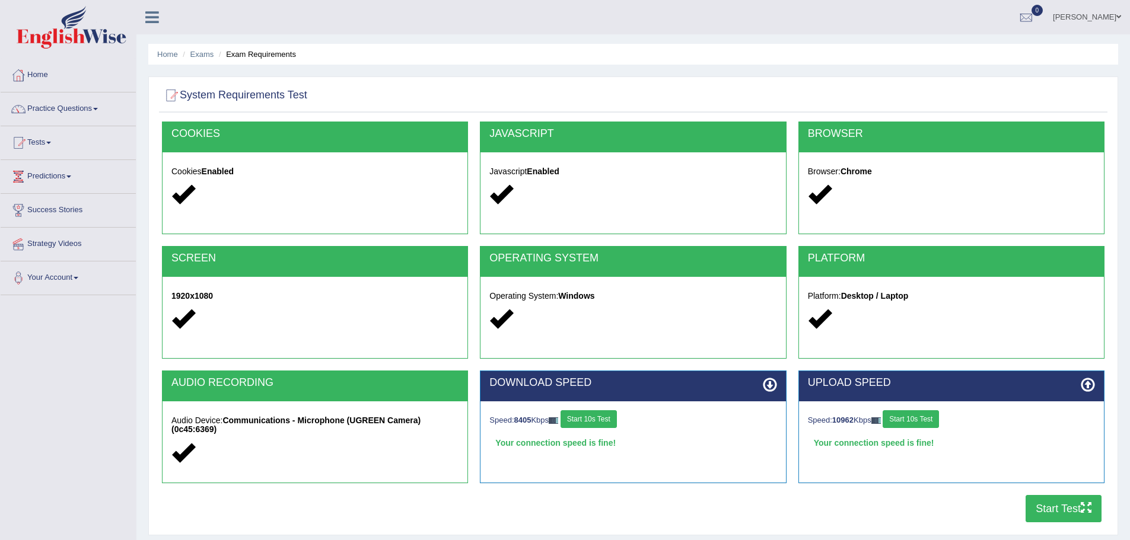
click at [1069, 511] on button "Start Test" at bounding box center [1063, 508] width 76 height 27
